Goal: Information Seeking & Learning: Learn about a topic

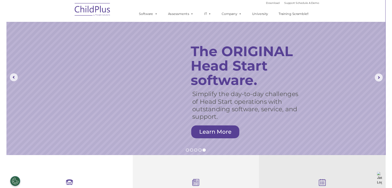
select select "MEDIUM"
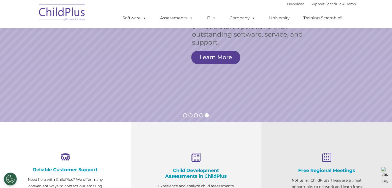
click at [368, 19] on nav "Download Support | Schedule A Demo  MENU MENU Software ChildPlus: The original…" at bounding box center [196, 14] width 392 height 28
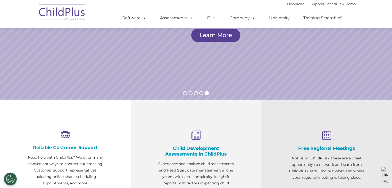
scroll to position [105, 0]
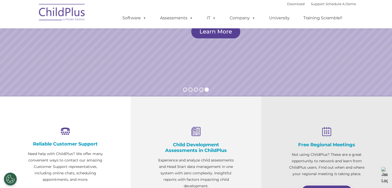
click at [21, 131] on div "Reliable Customer Support Need help with ChildPlus? We offer many convenient wa…" at bounding box center [65, 166] width 131 height 140
click at [364, 25] on nav "Download Support | Schedule A Demo  MENU MENU Software ChildPlus: The original…" at bounding box center [196, 14] width 392 height 28
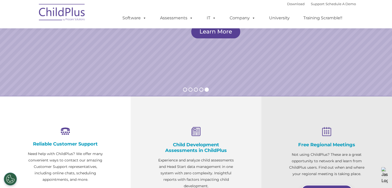
click at [4, 101] on div "Reliable Customer Support Need help with ChildPlus? We offer many convenient wa…" at bounding box center [65, 166] width 131 height 140
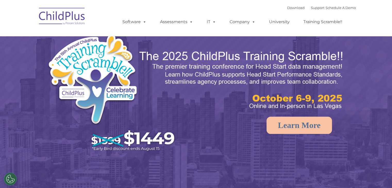
select select "MEDIUM"
